Goal: Find contact information

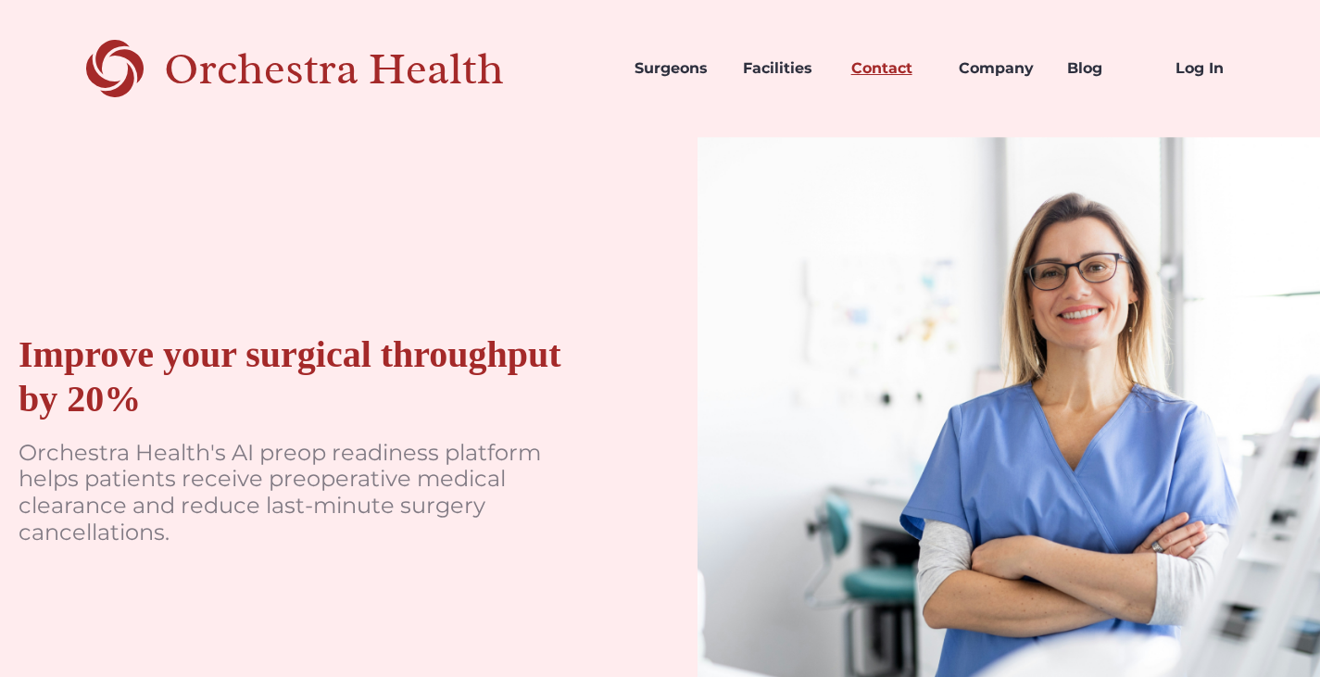
click at [884, 60] on link "Contact" at bounding box center [891, 68] width 108 height 63
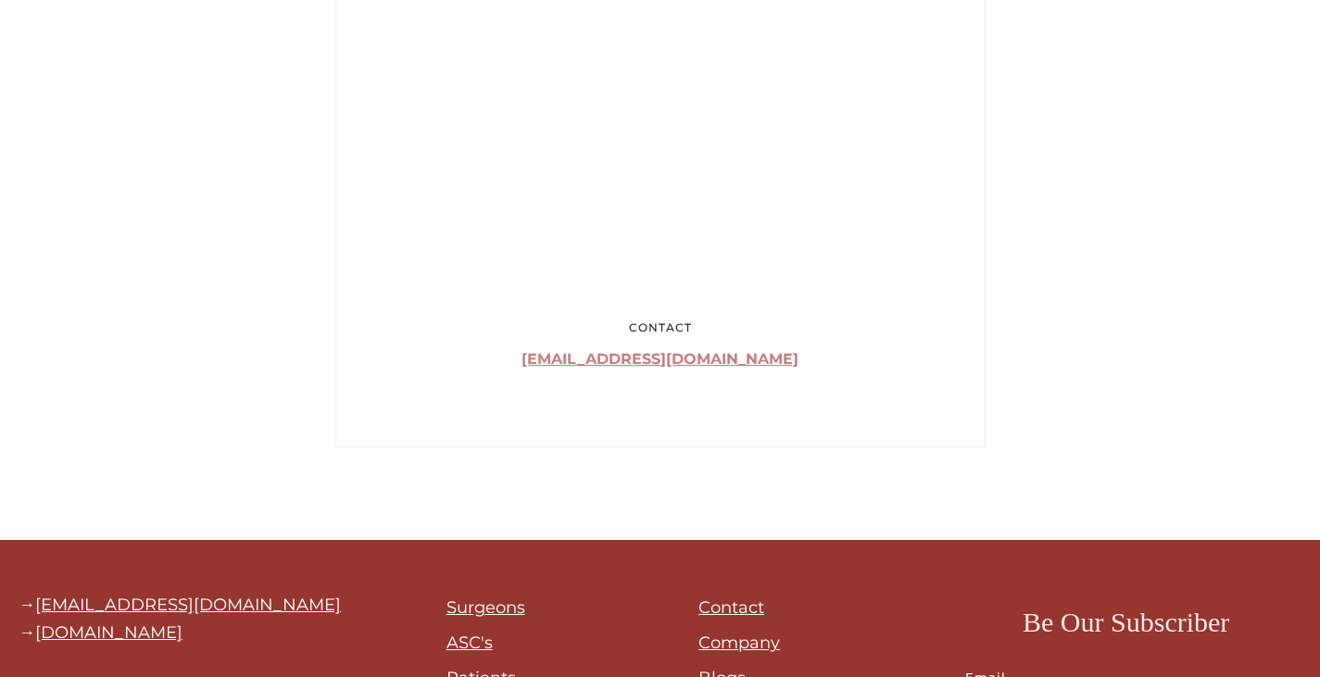
scroll to position [1464, 0]
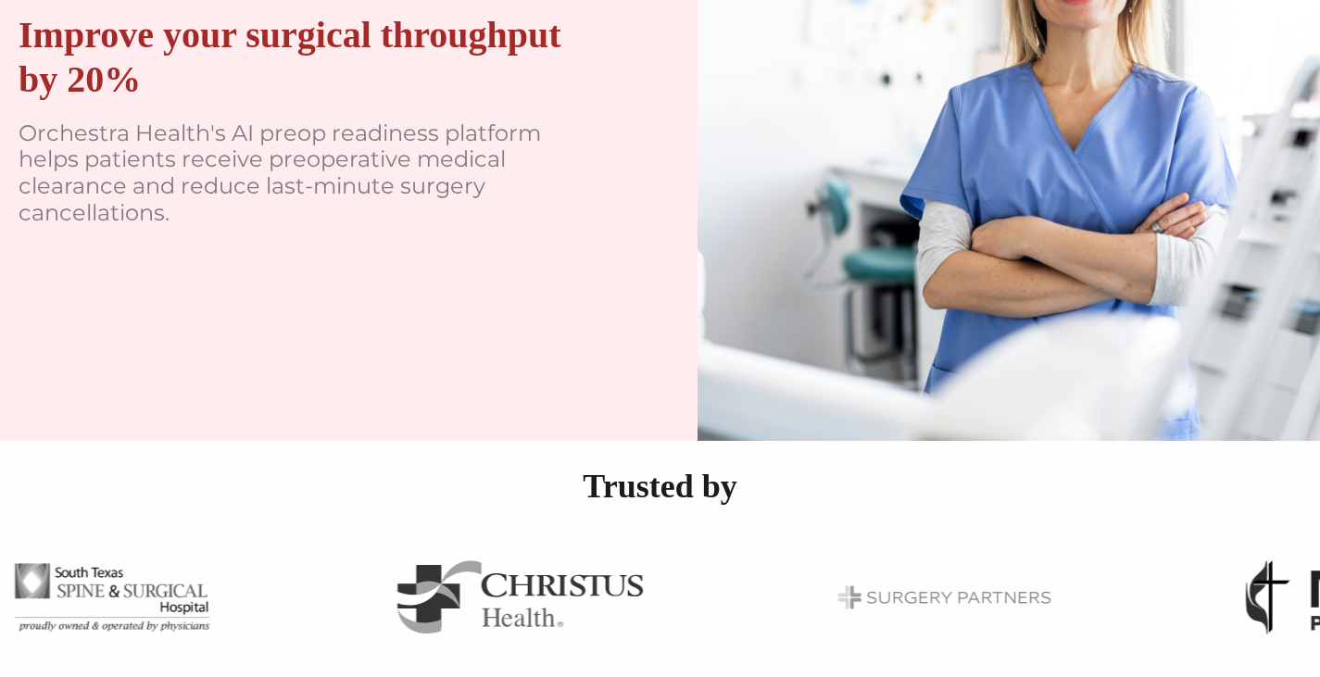
scroll to position [282, 0]
